Goal: Task Accomplishment & Management: Manage account settings

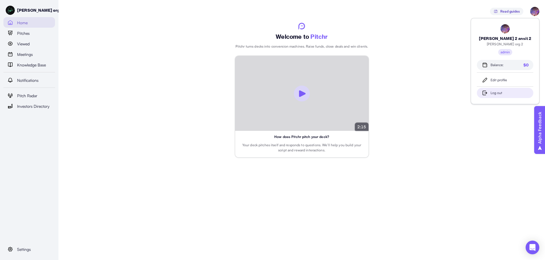
click at [492, 90] on div "Log out" at bounding box center [510, 92] width 38 height 5
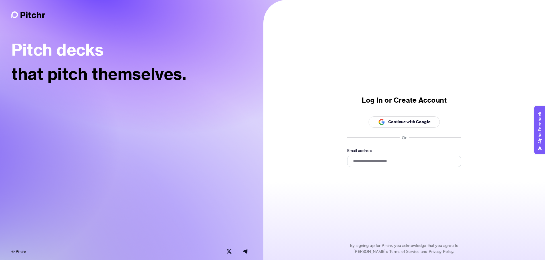
click at [394, 118] on span "Continue with Google" at bounding box center [404, 122] width 52 height 11
